Goal: Navigation & Orientation: Find specific page/section

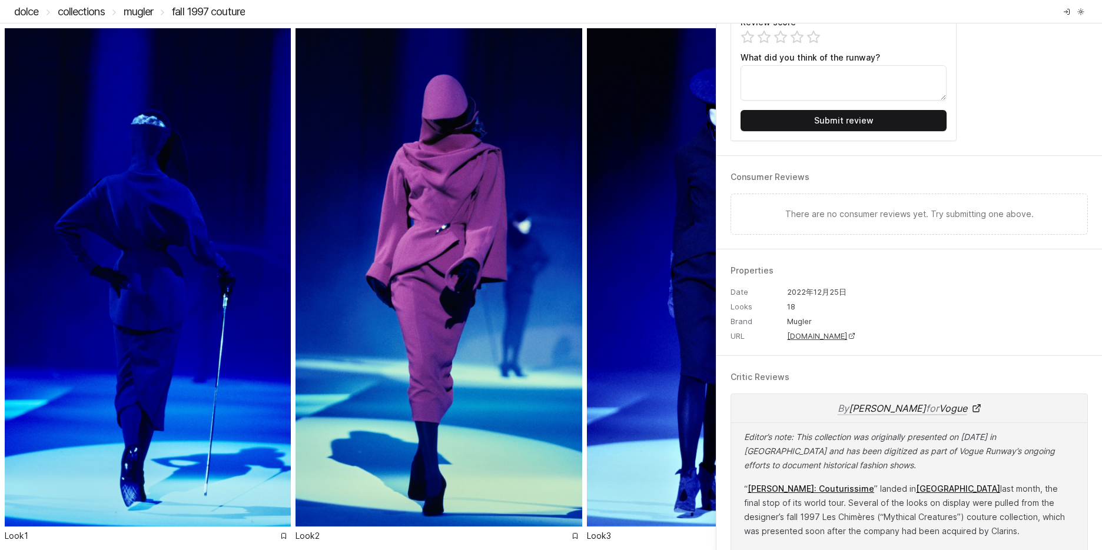
scroll to position [188, 0]
click at [1065, 12] on line "Log in" at bounding box center [1066, 12] width 4 height 0
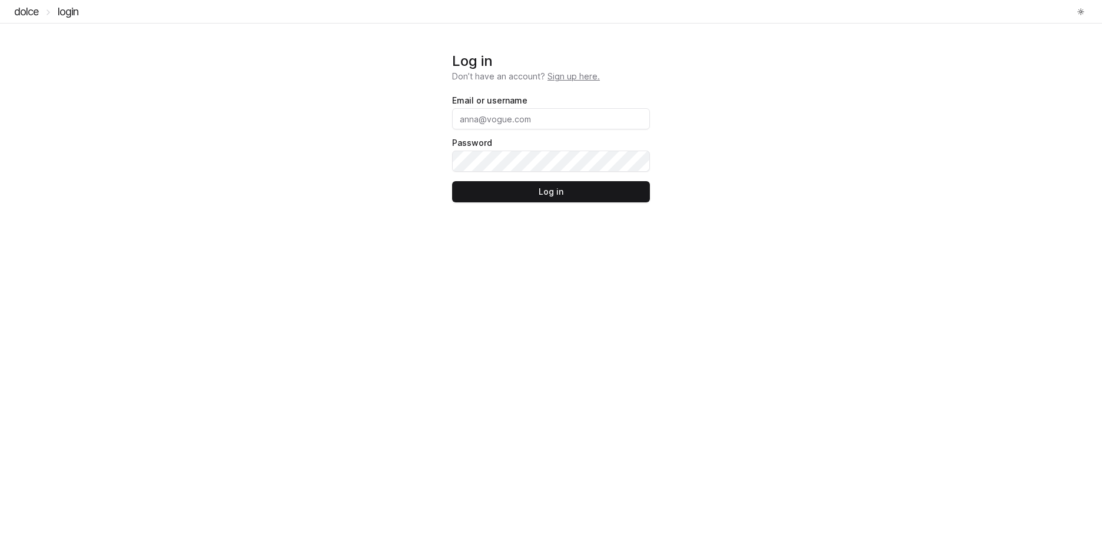
drag, startPoint x: 503, startPoint y: 121, endPoint x: 498, endPoint y: 115, distance: 7.5
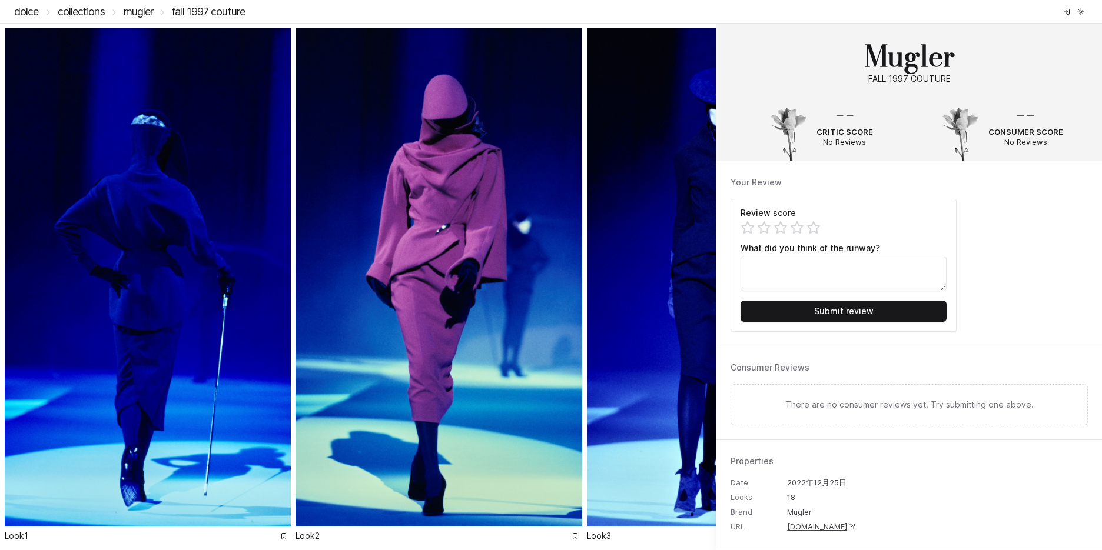
click at [645, 416] on img at bounding box center [730, 277] width 286 height 498
